Goal: Task Accomplishment & Management: Complete application form

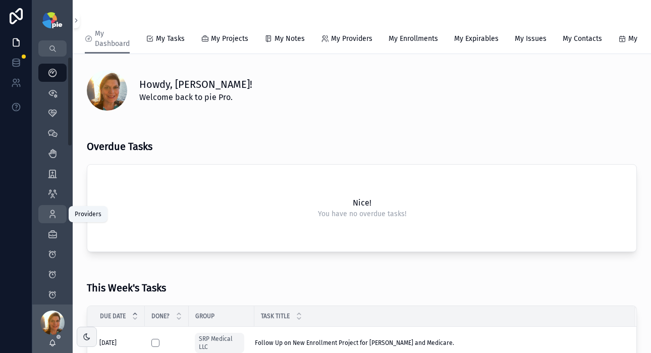
click at [59, 218] on div "Providers 293" at bounding box center [52, 214] width 16 height 16
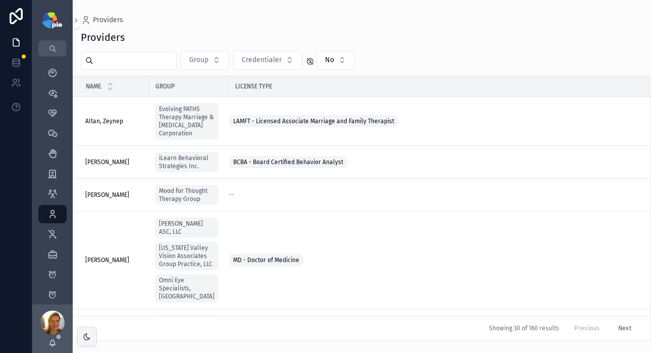
click at [144, 63] on input "scrollable content" at bounding box center [134, 61] width 83 height 14
click at [78, 24] on icon "scrollable content" at bounding box center [76, 21] width 7 height 8
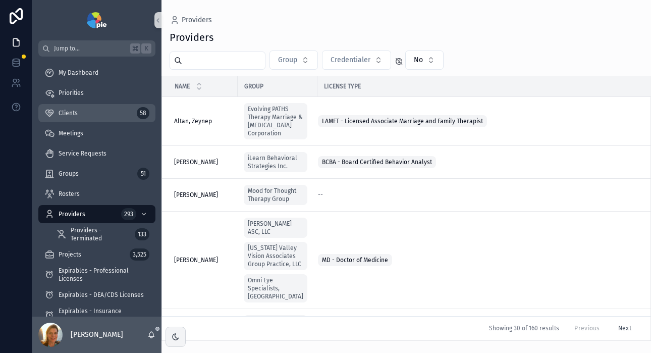
click at [73, 119] on div "Clients 58" at bounding box center [96, 113] width 105 height 16
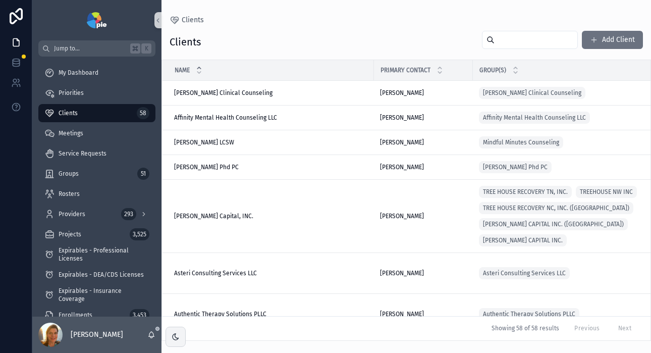
click at [555, 42] on input "scrollable content" at bounding box center [536, 40] width 83 height 14
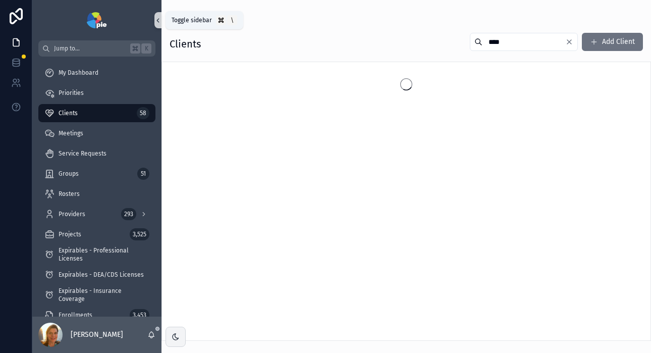
type input "****"
click at [160, 18] on icon "scrollable content" at bounding box center [158, 21] width 7 height 8
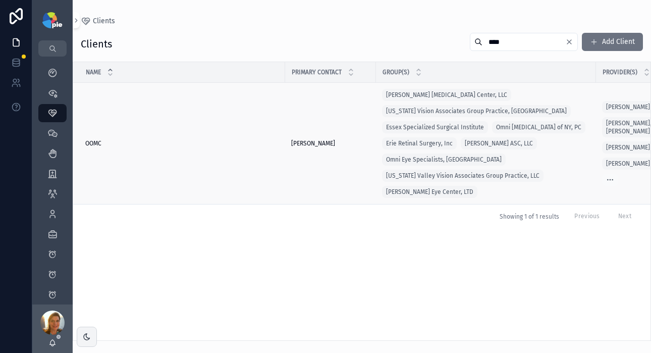
click at [91, 140] on span "OOMC" at bounding box center [93, 143] width 16 height 8
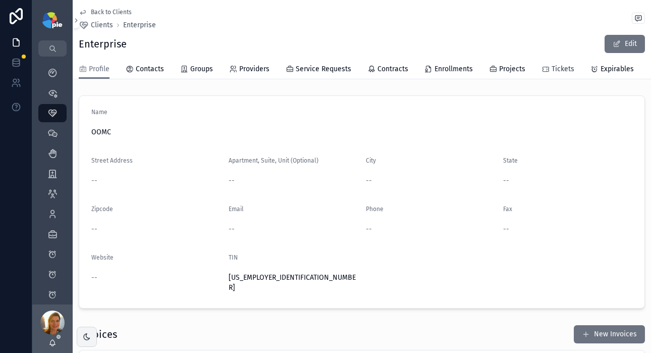
click at [542, 67] on icon "scrollable content" at bounding box center [546, 69] width 8 height 8
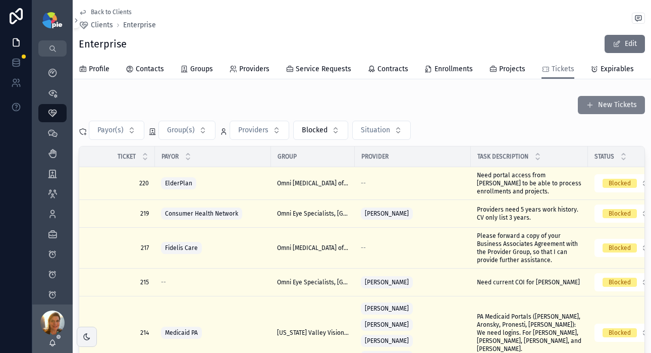
click at [594, 111] on button "New Tickets" at bounding box center [611, 105] width 67 height 18
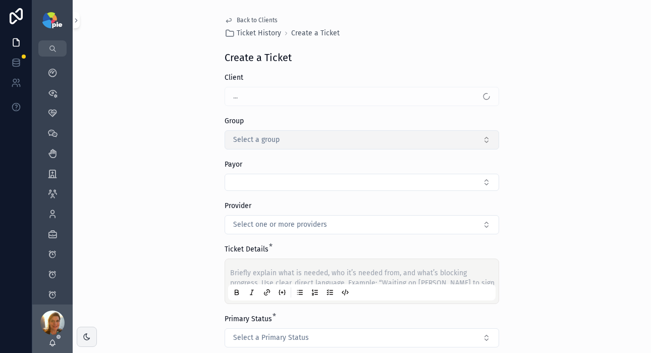
click at [252, 135] on span "Select a group" at bounding box center [256, 140] width 46 height 10
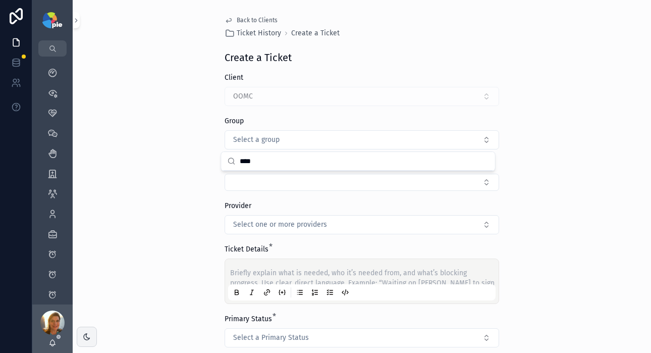
type input "****"
click at [543, 77] on div "Back to Clients Ticket History Create a Ticket Create a Ticket Client OOMC Grou…" at bounding box center [362, 176] width 579 height 353
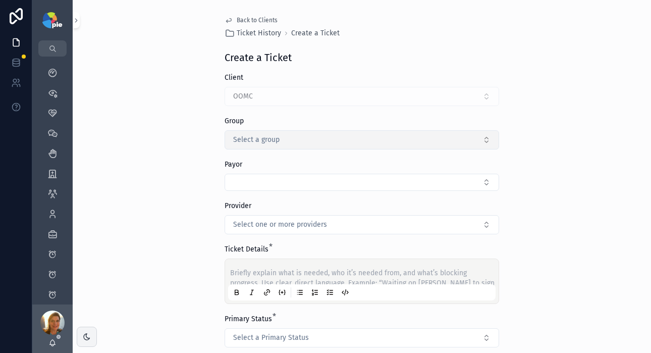
click at [259, 134] on button "Select a group" at bounding box center [362, 139] width 275 height 19
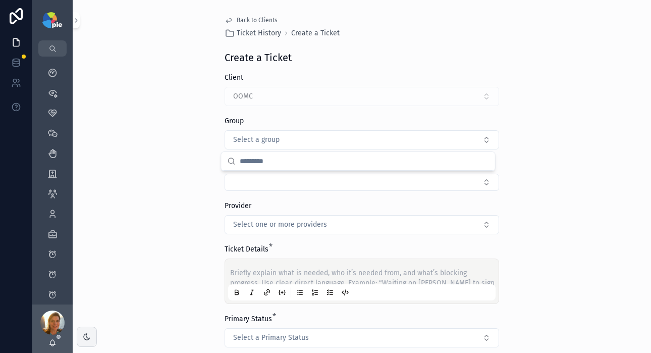
click at [309, 163] on input "scrollable content" at bounding box center [364, 161] width 249 height 18
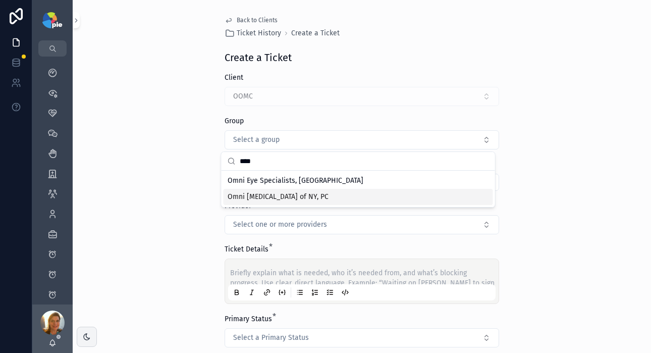
type input "****"
click at [298, 200] on span "Omni [MEDICAL_DATA] of NY, PC" at bounding box center [278, 197] width 101 height 10
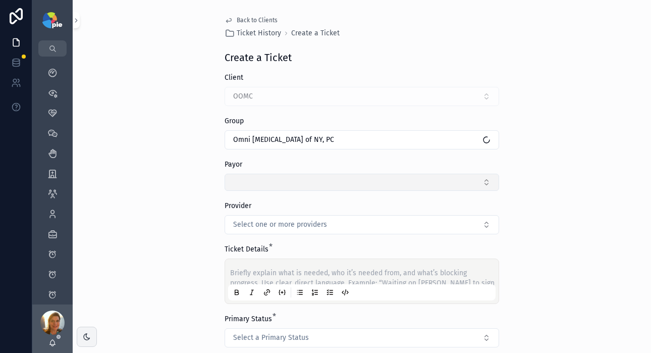
click at [280, 181] on button "Select Button" at bounding box center [362, 182] width 275 height 17
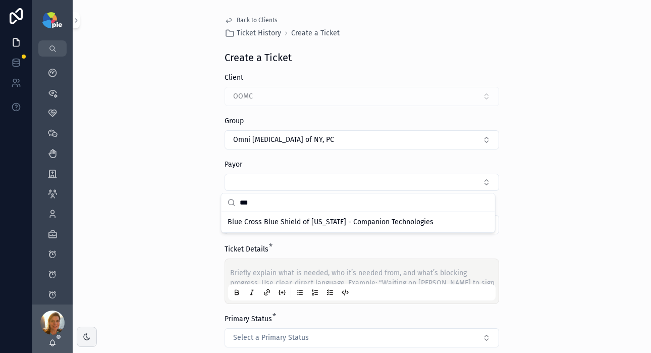
click at [272, 202] on input "***" at bounding box center [364, 202] width 249 height 18
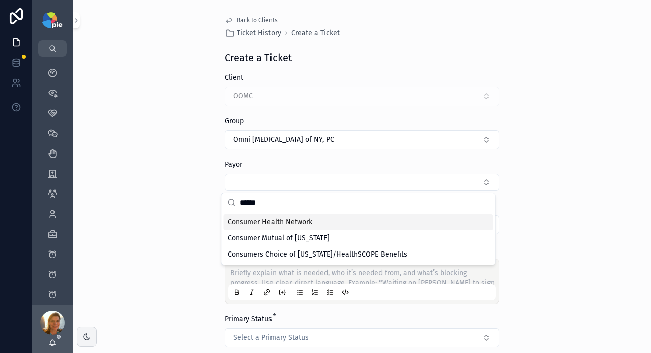
type input "******"
click at [279, 226] on span "Consumer Health Network" at bounding box center [270, 222] width 85 height 10
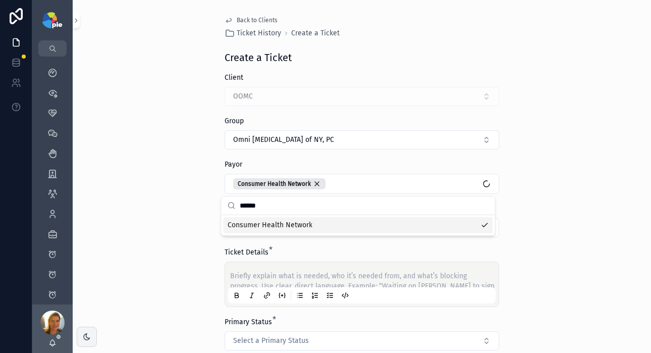
click at [279, 226] on span "Consumer Health Network" at bounding box center [270, 225] width 85 height 10
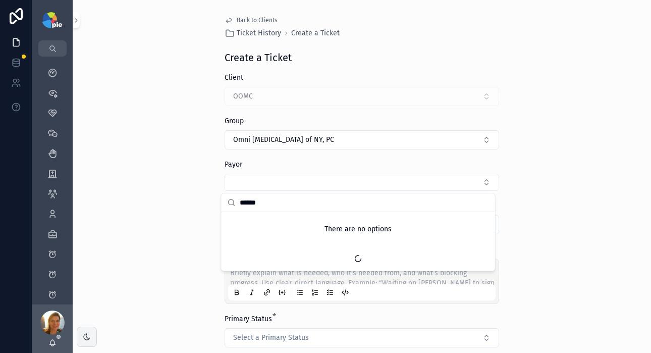
click at [278, 198] on input "******" at bounding box center [364, 202] width 249 height 18
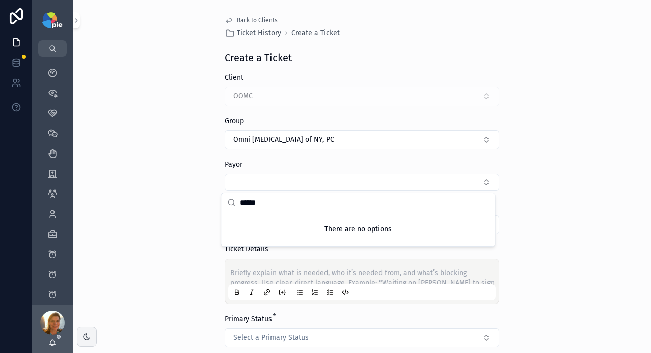
click at [146, 257] on div "Back to Clients Ticket History Create a Ticket Create a Ticket Client OOMC Grou…" at bounding box center [362, 176] width 579 height 353
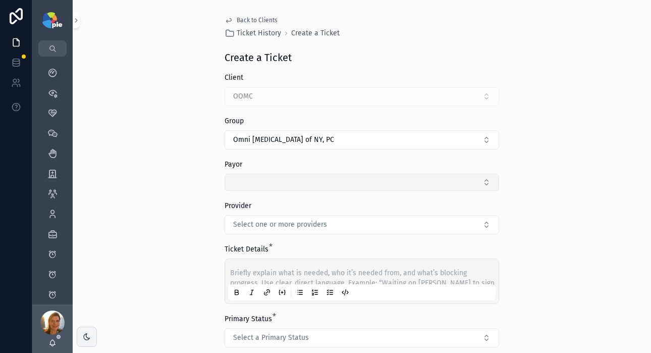
click at [271, 179] on button "Select Button" at bounding box center [362, 182] width 275 height 17
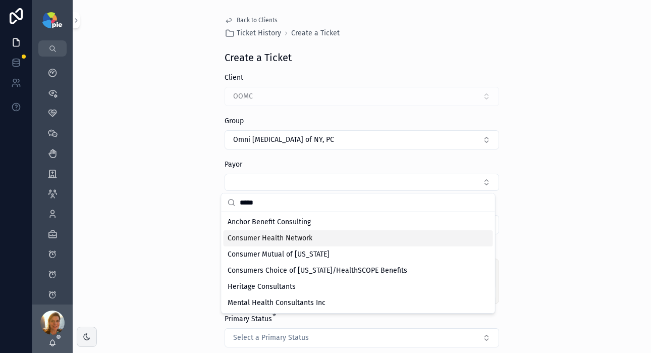
type input "*****"
click at [290, 238] on span "Consumer Health Network" at bounding box center [270, 238] width 85 height 10
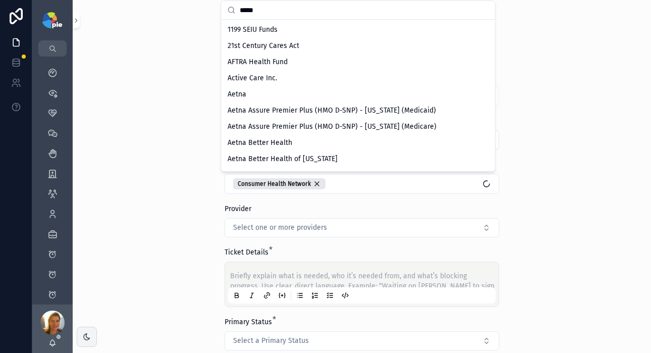
click at [183, 187] on div "Back to Clients Ticket History Create a Ticket Create a Ticket Client OOMC Grou…" at bounding box center [362, 176] width 579 height 353
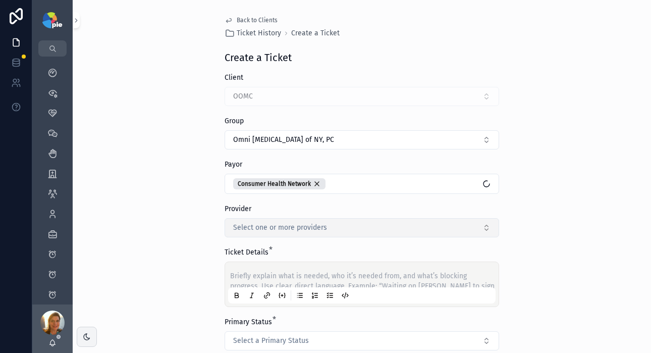
click at [258, 230] on span "Select one or more providers" at bounding box center [280, 228] width 94 height 10
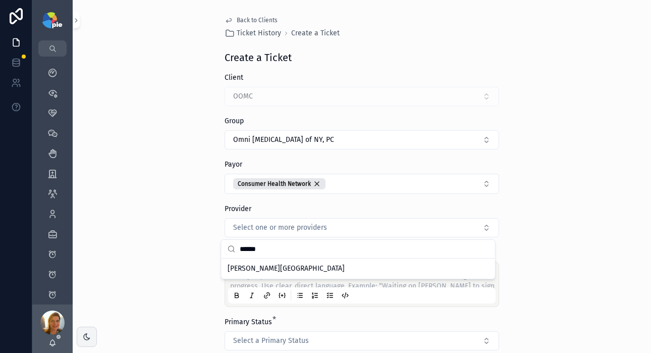
type input "******"
click at [285, 268] on span "[PERSON_NAME][GEOGRAPHIC_DATA]" at bounding box center [286, 269] width 117 height 10
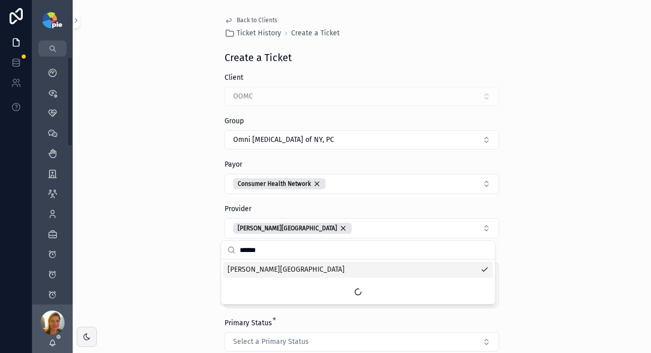
click at [95, 186] on div "Back to Clients Ticket History Create a Ticket Create a Ticket Client OOMC Grou…" at bounding box center [362, 176] width 579 height 353
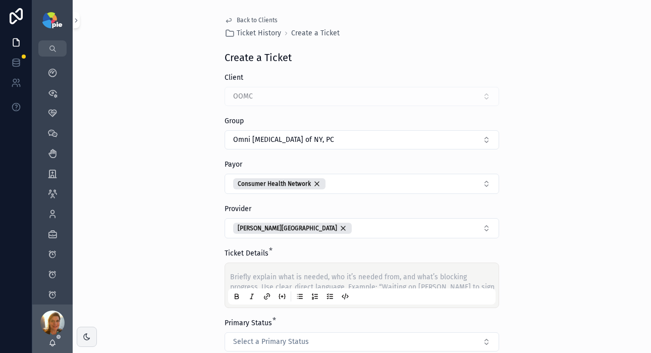
click at [239, 269] on div "Briefly explain what is needed, who it’s needed from, and what’s blocking progr…" at bounding box center [362, 285] width 268 height 38
click at [242, 271] on div "Briefly explain what is needed, who it’s needed from, and what’s blocking progr…" at bounding box center [362, 285] width 268 height 38
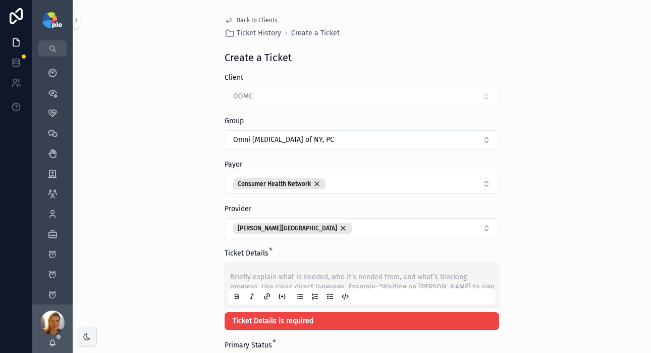
click at [267, 278] on p "scrollable content" at bounding box center [364, 277] width 268 height 10
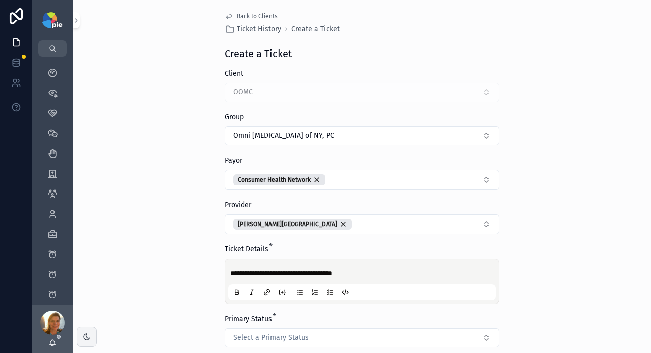
scroll to position [107, 0]
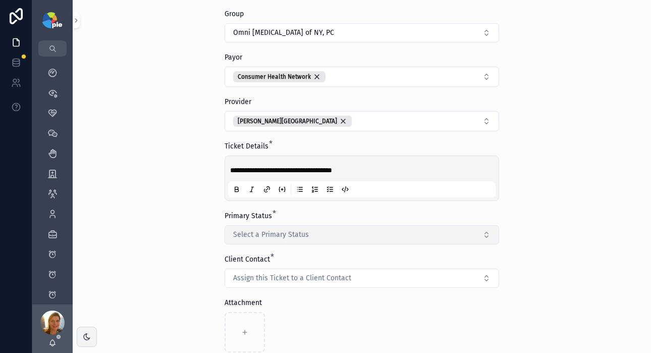
click at [273, 241] on button "Select a Primary Status" at bounding box center [362, 234] width 275 height 19
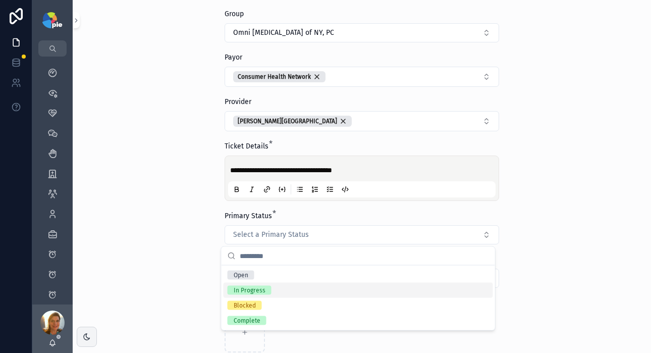
click at [271, 290] on div "In Progress" at bounding box center [359, 290] width 270 height 15
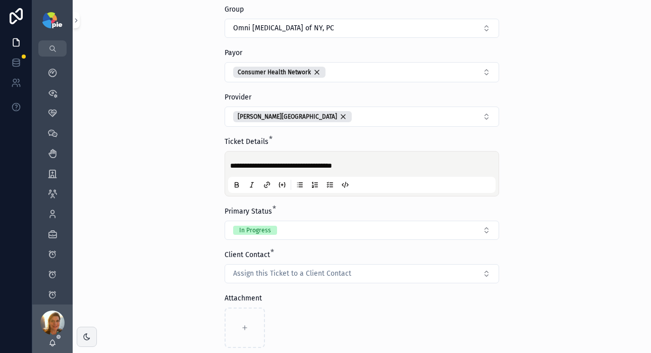
scroll to position [166, 0]
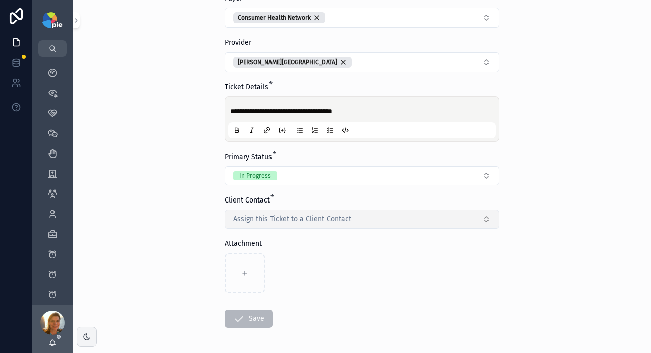
click at [264, 219] on span "Assign this Ticket to a Client Contact" at bounding box center [292, 219] width 118 height 10
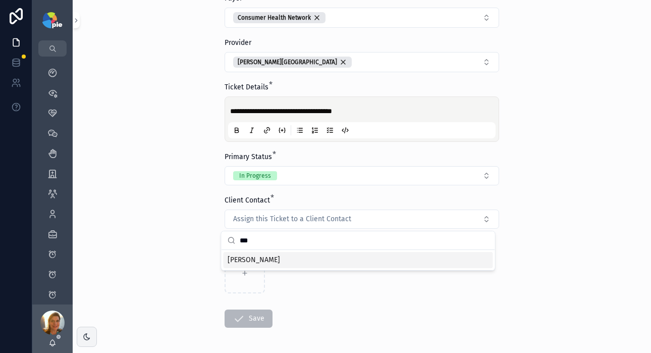
type input "***"
click at [273, 259] on span "[PERSON_NAME]" at bounding box center [254, 260] width 53 height 10
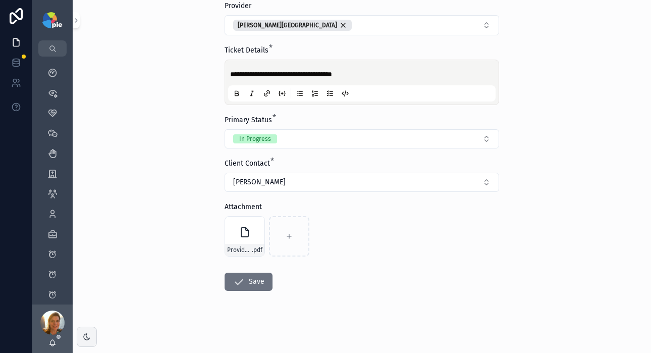
scroll to position [206, 0]
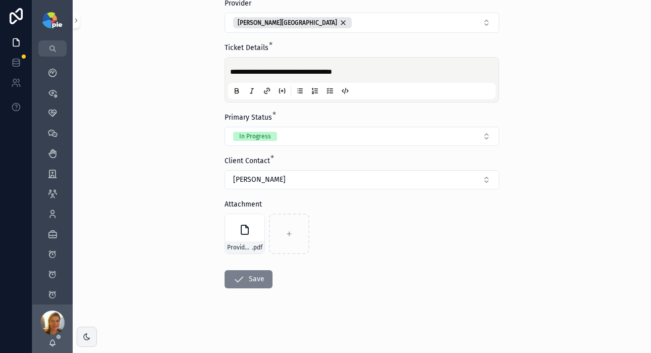
click at [237, 281] on icon "scrollable content" at bounding box center [239, 279] width 12 height 12
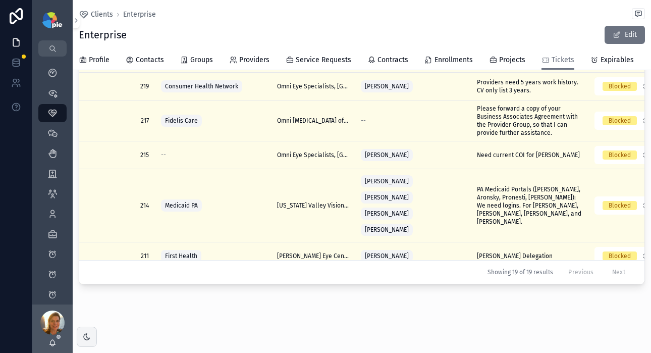
scroll to position [126, 0]
click at [48, 210] on icon "scrollable content" at bounding box center [52, 214] width 10 height 10
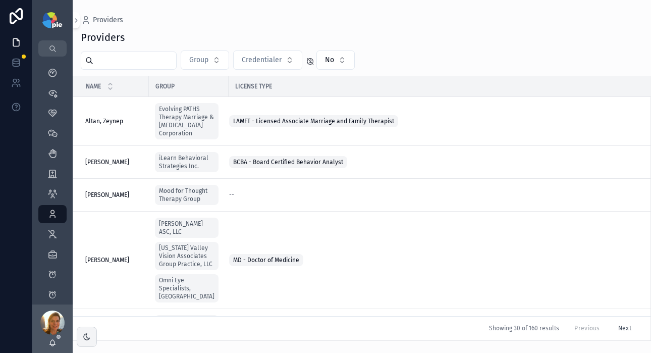
click at [151, 63] on input "scrollable content" at bounding box center [134, 61] width 83 height 14
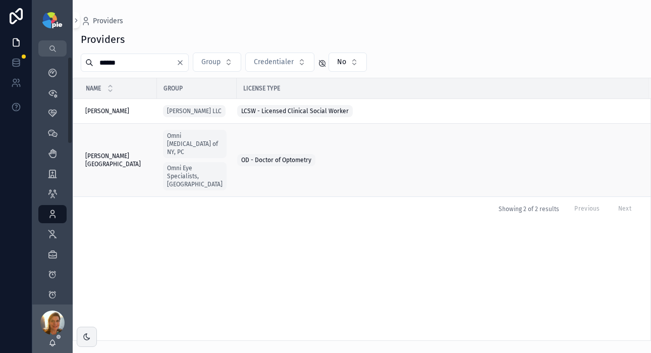
type input "******"
click at [120, 163] on span "[PERSON_NAME][GEOGRAPHIC_DATA]" at bounding box center [118, 160] width 66 height 16
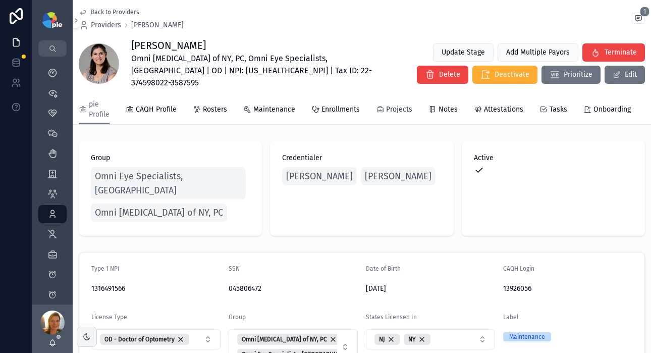
click at [389, 105] on span "Projects" at bounding box center [399, 110] width 26 height 10
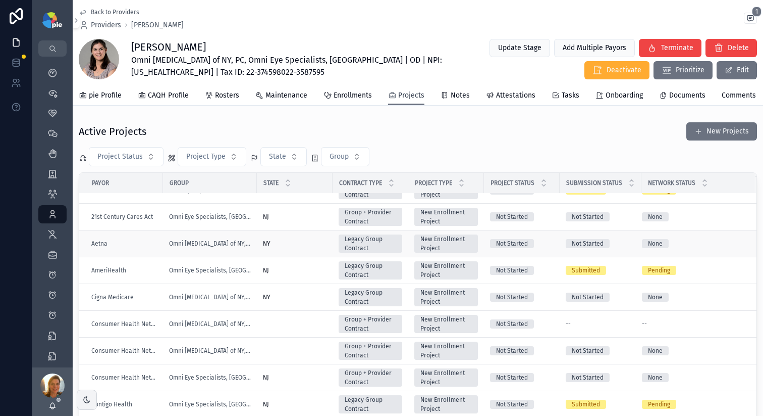
scroll to position [49, 0]
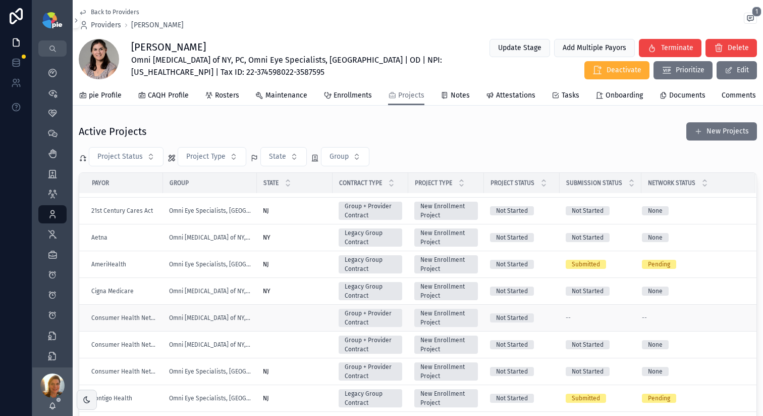
click at [291, 324] on td "scrollable content" at bounding box center [295, 317] width 76 height 27
click at [295, 349] on td "scrollable content" at bounding box center [295, 344] width 76 height 27
click at [287, 351] on td "scrollable content" at bounding box center [295, 344] width 76 height 27
click at [309, 352] on td "scrollable content" at bounding box center [295, 344] width 76 height 27
click at [284, 318] on td "scrollable content" at bounding box center [295, 317] width 76 height 27
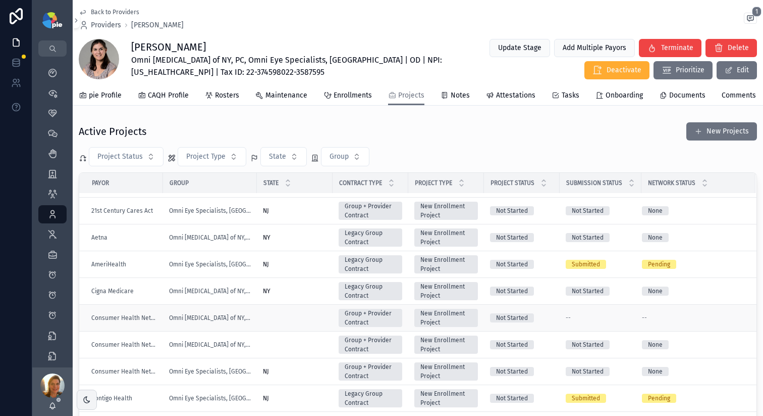
click at [282, 327] on td "scrollable content" at bounding box center [295, 317] width 76 height 27
click at [286, 351] on td "scrollable content" at bounding box center [295, 344] width 76 height 27
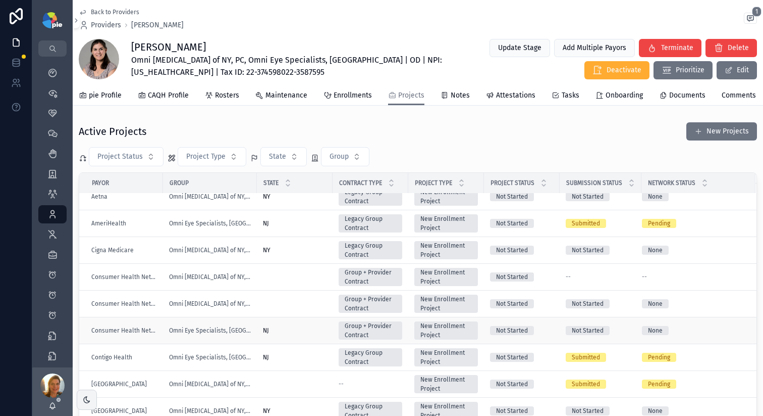
scroll to position [101, 0]
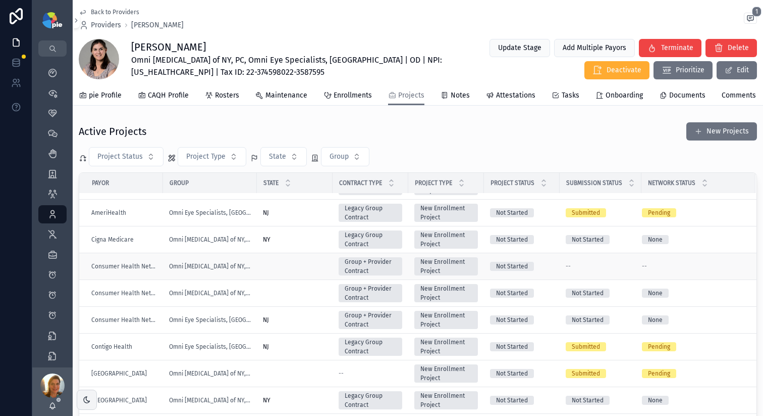
click at [299, 272] on td "scrollable content" at bounding box center [295, 266] width 76 height 27
click at [276, 302] on td "scrollable content" at bounding box center [295, 293] width 76 height 27
click at [291, 299] on td "scrollable content" at bounding box center [295, 293] width 76 height 27
click at [288, 296] on td "scrollable content" at bounding box center [295, 293] width 76 height 27
click at [542, 296] on div "Not Started" at bounding box center [522, 292] width 64 height 9
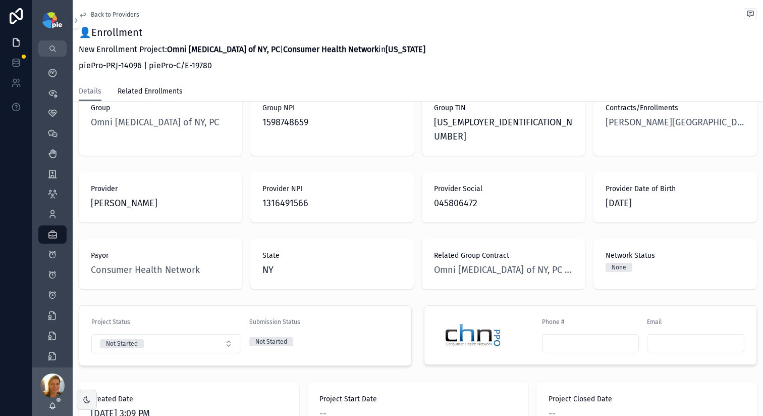
scroll to position [135, 0]
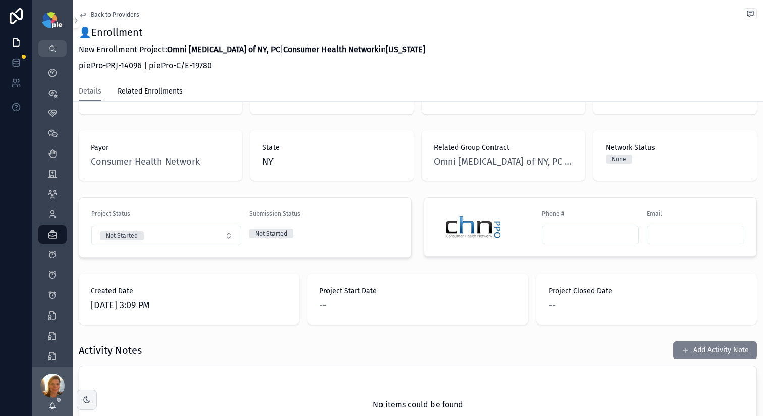
click at [717, 341] on button "Add Activity Note" at bounding box center [716, 350] width 84 height 18
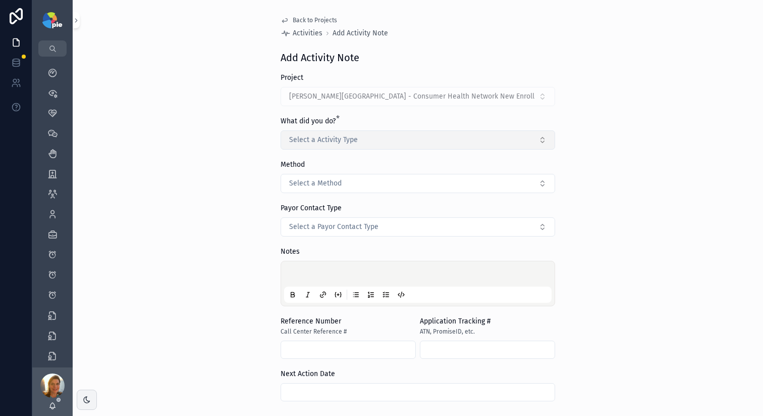
click at [292, 145] on button "Select a Activity Type" at bounding box center [418, 139] width 275 height 19
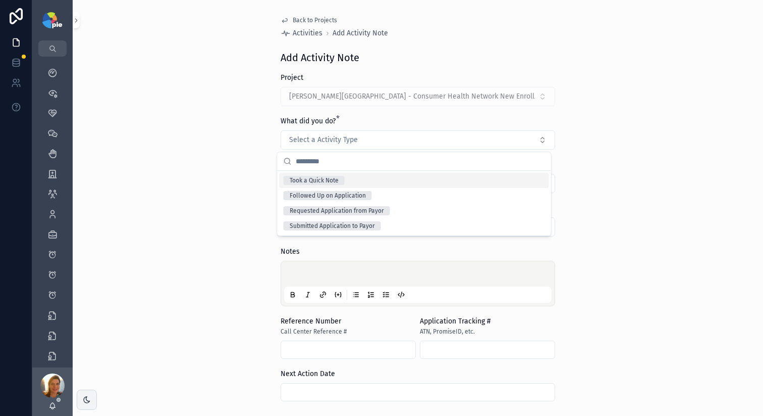
click at [302, 183] on div "Took a Quick Note" at bounding box center [314, 180] width 49 height 9
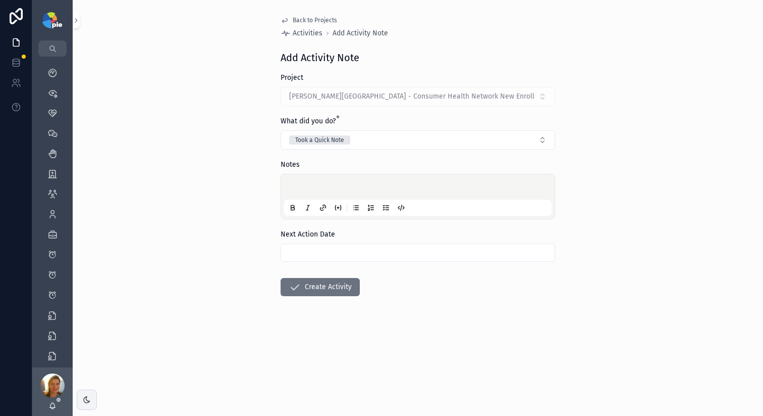
click at [301, 194] on div "scrollable content" at bounding box center [418, 196] width 268 height 38
click at [301, 188] on p "scrollable content" at bounding box center [420, 188] width 268 height 10
click at [302, 248] on input "scrollable content" at bounding box center [418, 252] width 274 height 14
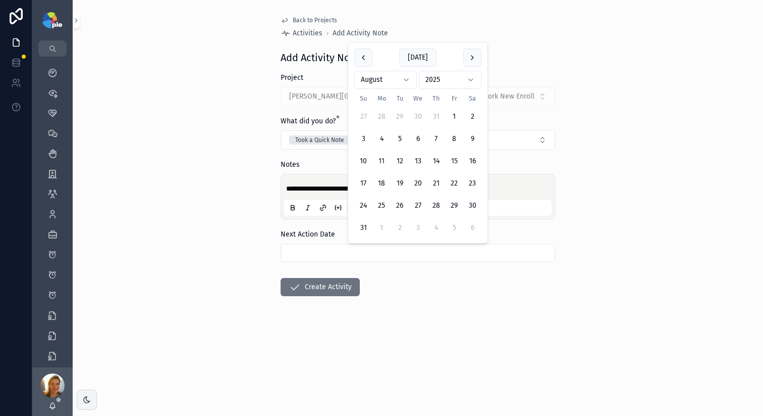
click at [454, 161] on button "15" at bounding box center [454, 161] width 18 height 18
type input "*********"
click at [338, 287] on button "Create Activity" at bounding box center [320, 287] width 79 height 18
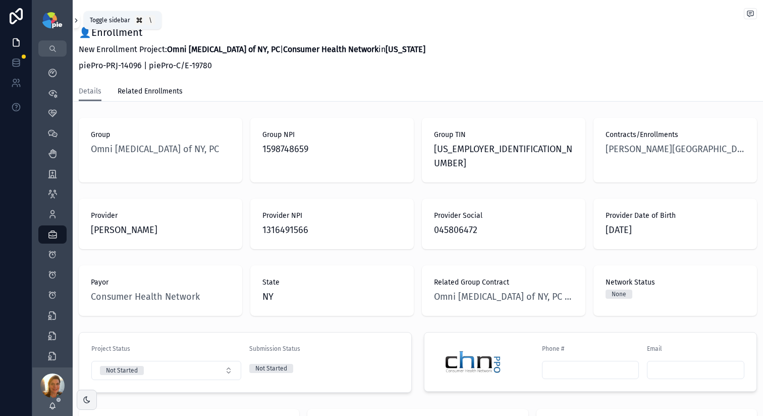
click at [78, 23] on icon "scrollable content" at bounding box center [76, 21] width 7 height 8
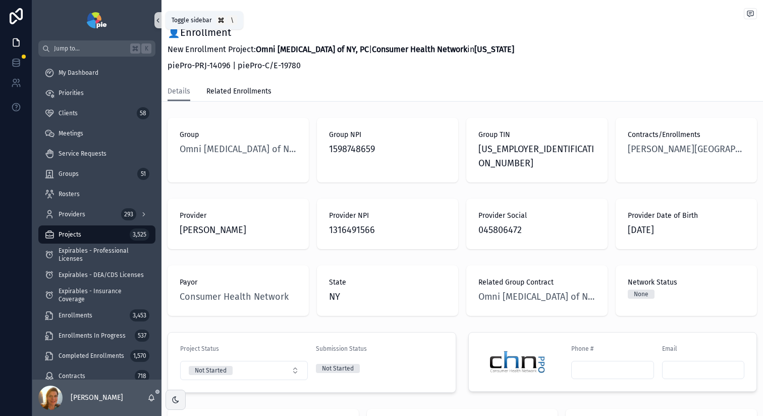
click at [158, 12] on button "scrollable content" at bounding box center [158, 20] width 7 height 16
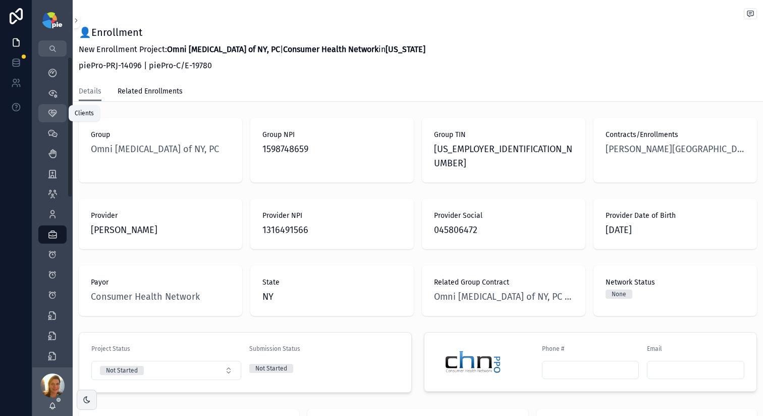
click at [64, 108] on link "Clients 58" at bounding box center [52, 113] width 28 height 18
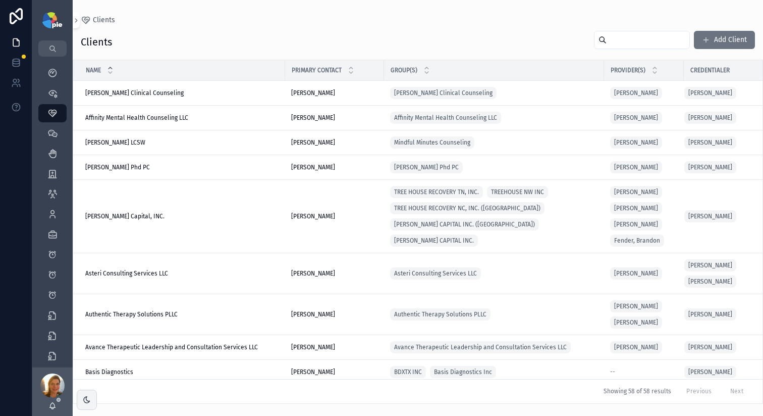
click at [637, 36] on input "scrollable content" at bounding box center [648, 40] width 83 height 14
type input "****"
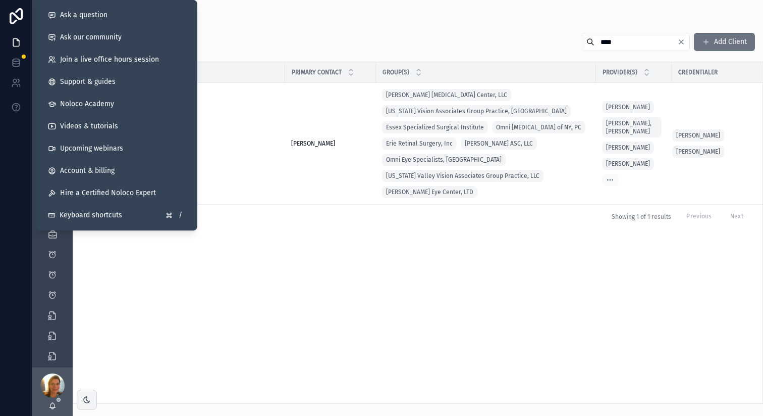
click at [263, 288] on div "Name Primary Contact Group(s) Provider(s) Credentialer OOMC OOMC Yesenia Ramos …" at bounding box center [418, 232] width 690 height 341
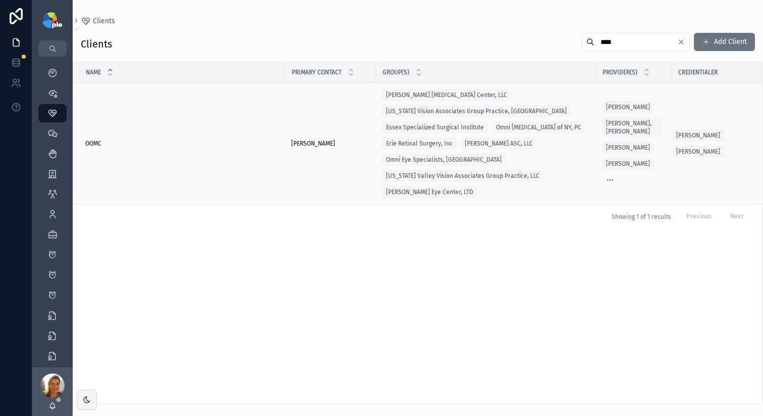
click at [95, 145] on span "OOMC" at bounding box center [93, 143] width 16 height 8
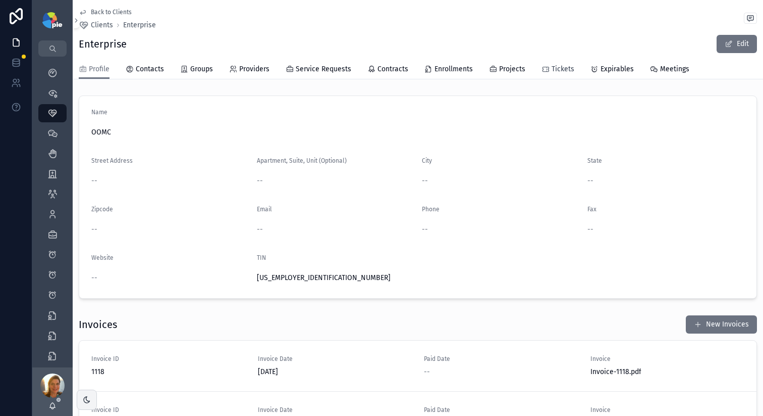
click at [552, 70] on span "Tickets" at bounding box center [563, 69] width 23 height 10
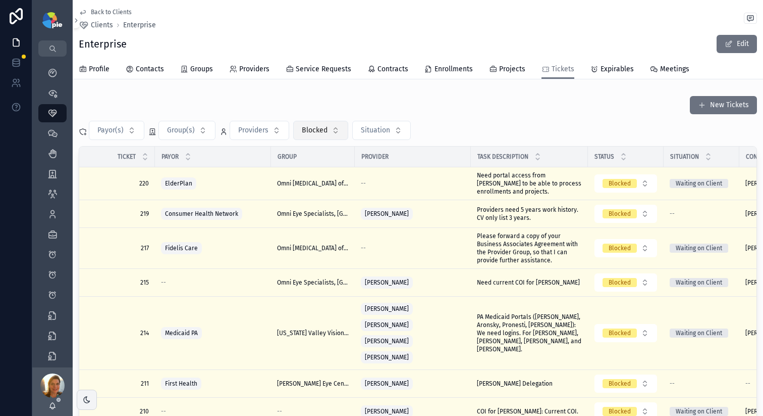
click at [320, 133] on span "Blocked" at bounding box center [315, 130] width 26 height 10
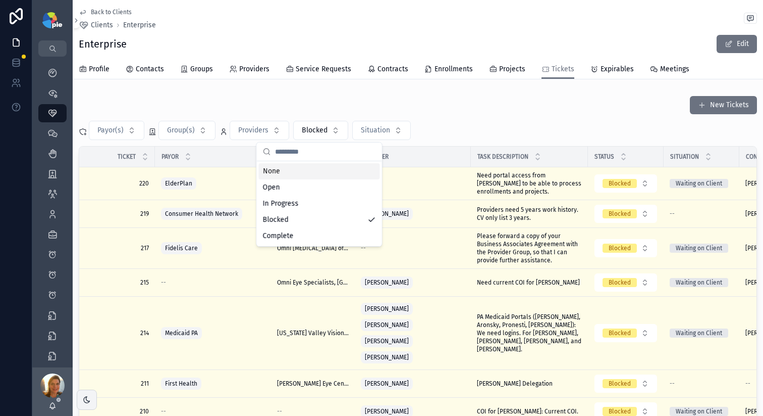
click at [313, 177] on div "None" at bounding box center [319, 171] width 121 height 16
